Goal: Information Seeking & Learning: Find specific fact

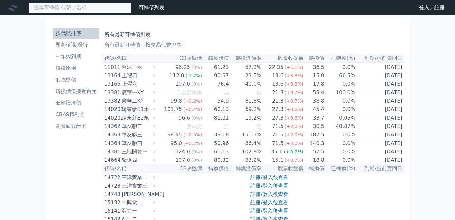
click at [88, 11] on input at bounding box center [79, 7] width 103 height 11
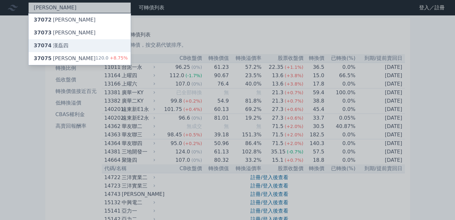
type input "[PERSON_NAME]"
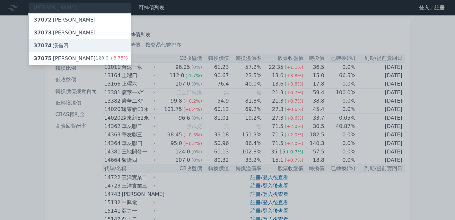
click at [72, 41] on div "37074 [PERSON_NAME]四" at bounding box center [80, 45] width 102 height 13
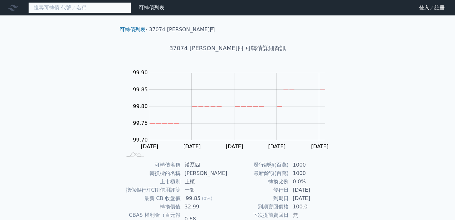
click at [94, 10] on input at bounding box center [79, 7] width 103 height 11
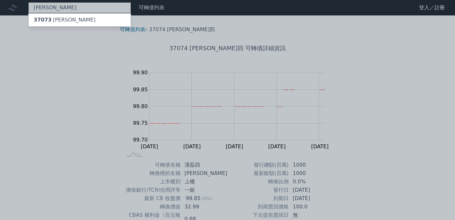
type input "[PERSON_NAME]"
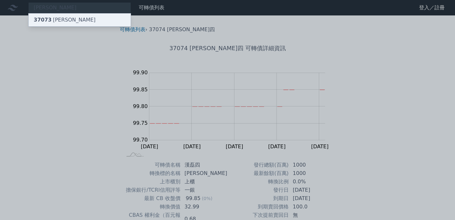
click at [89, 18] on div "37073 [PERSON_NAME]" at bounding box center [80, 19] width 102 height 13
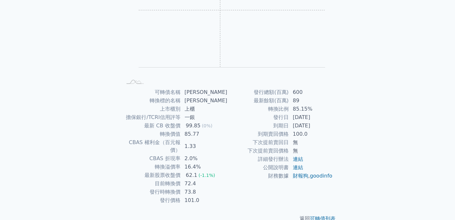
scroll to position [78, 0]
